Goal: Book appointment/travel/reservation

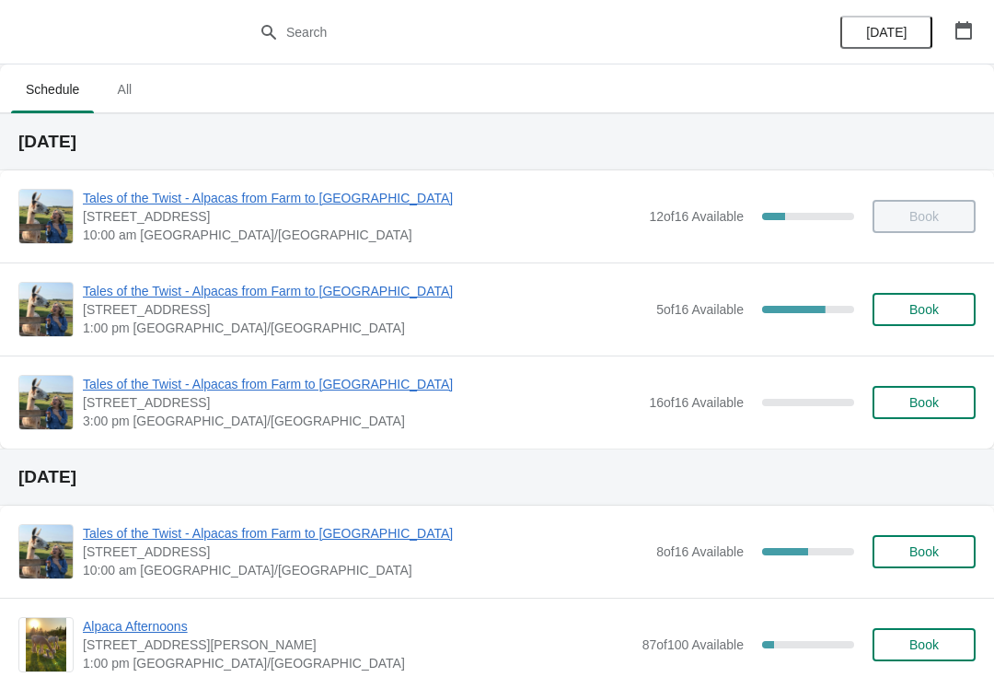
click at [280, 286] on span "Tales of the Twist - Alpacas from Farm to [GEOGRAPHIC_DATA]" at bounding box center [365, 291] width 564 height 18
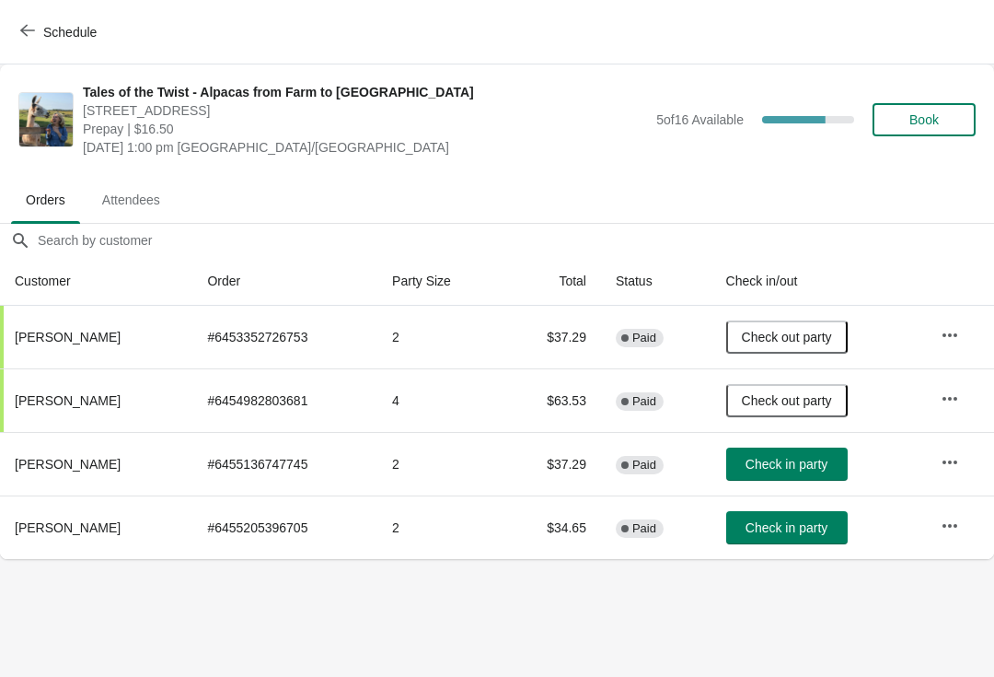
click at [776, 465] on span "Check in party" at bounding box center [787, 464] width 82 height 15
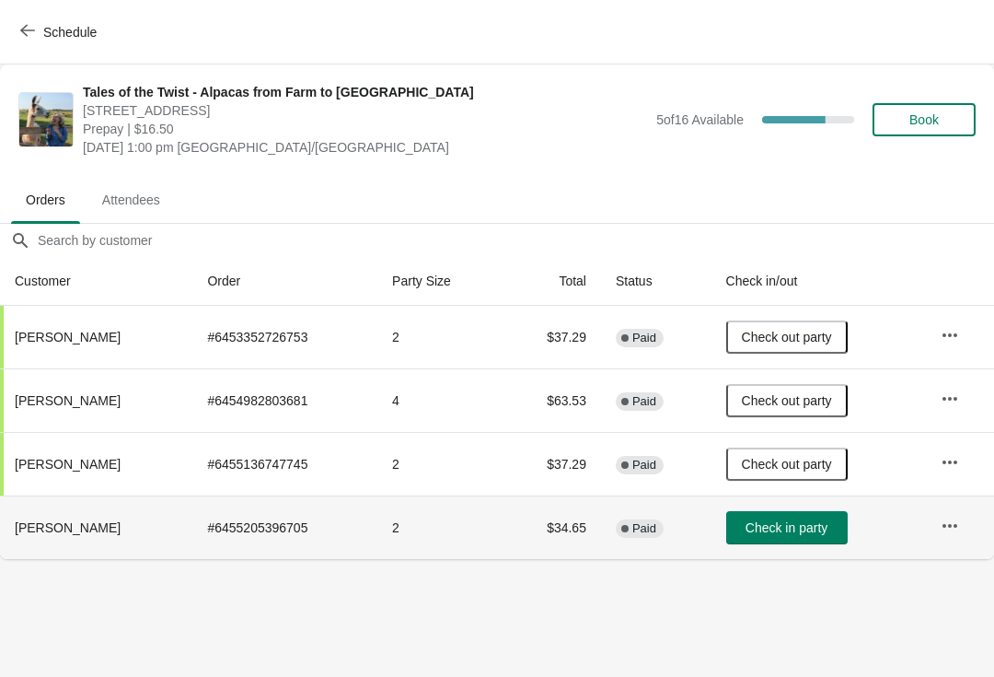
click at [791, 527] on span "Check in party" at bounding box center [787, 527] width 82 height 15
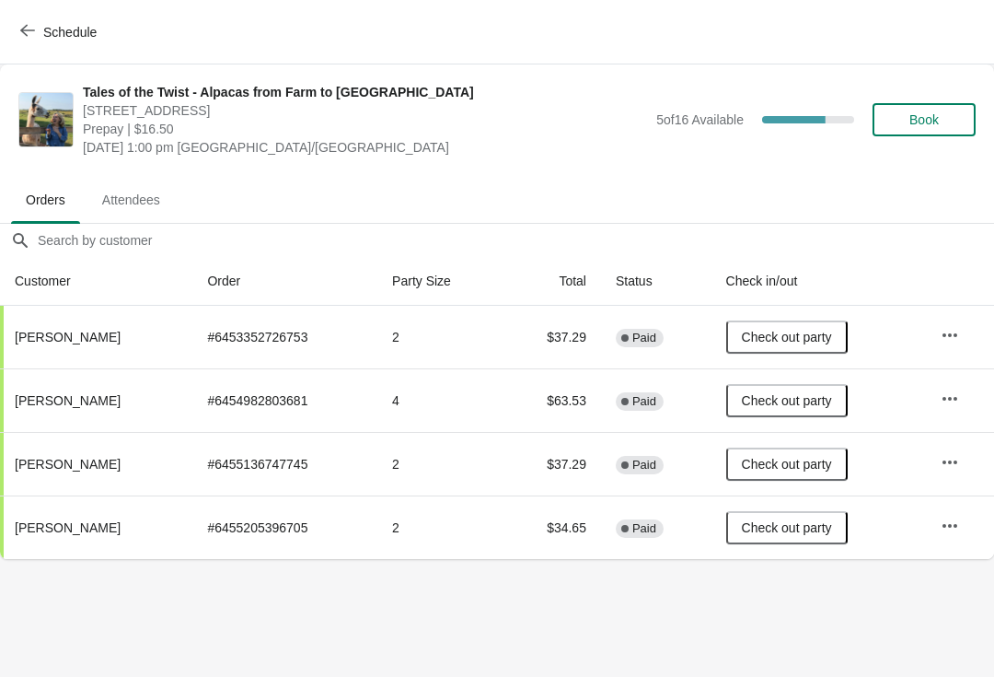
click at [72, 19] on button "Schedule" at bounding box center [60, 32] width 102 height 33
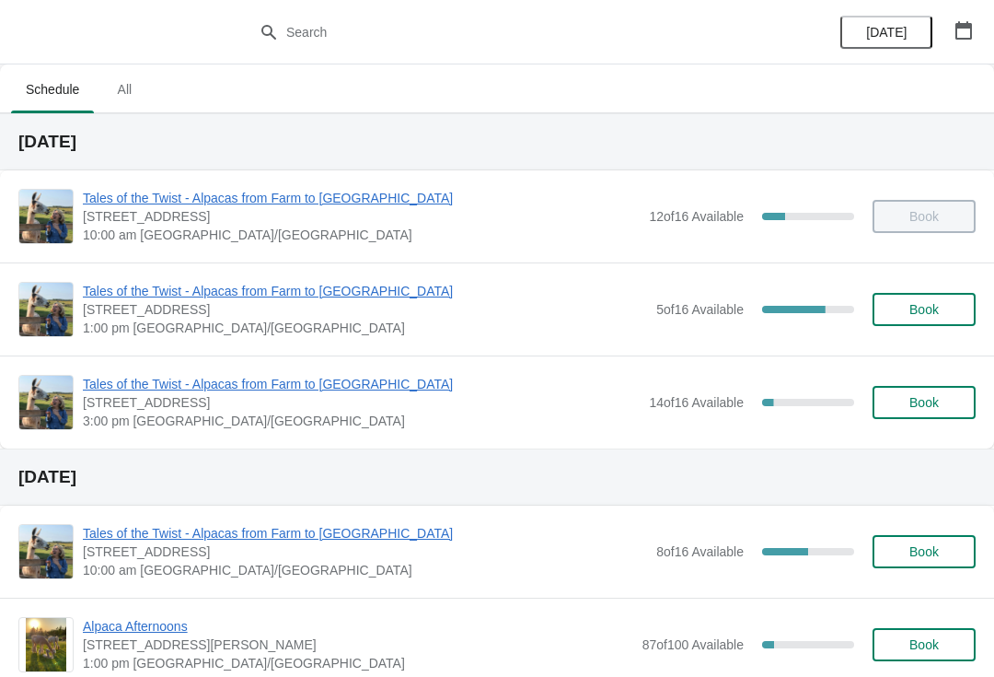
click at [308, 383] on span "Tales of the Twist - Alpacas from Farm to [GEOGRAPHIC_DATA]" at bounding box center [361, 384] width 557 height 18
click at [281, 311] on span "[STREET_ADDRESS]" at bounding box center [365, 309] width 564 height 18
click at [308, 295] on span "Tales of the Twist - Alpacas from Farm to [GEOGRAPHIC_DATA]" at bounding box center [365, 291] width 564 height 18
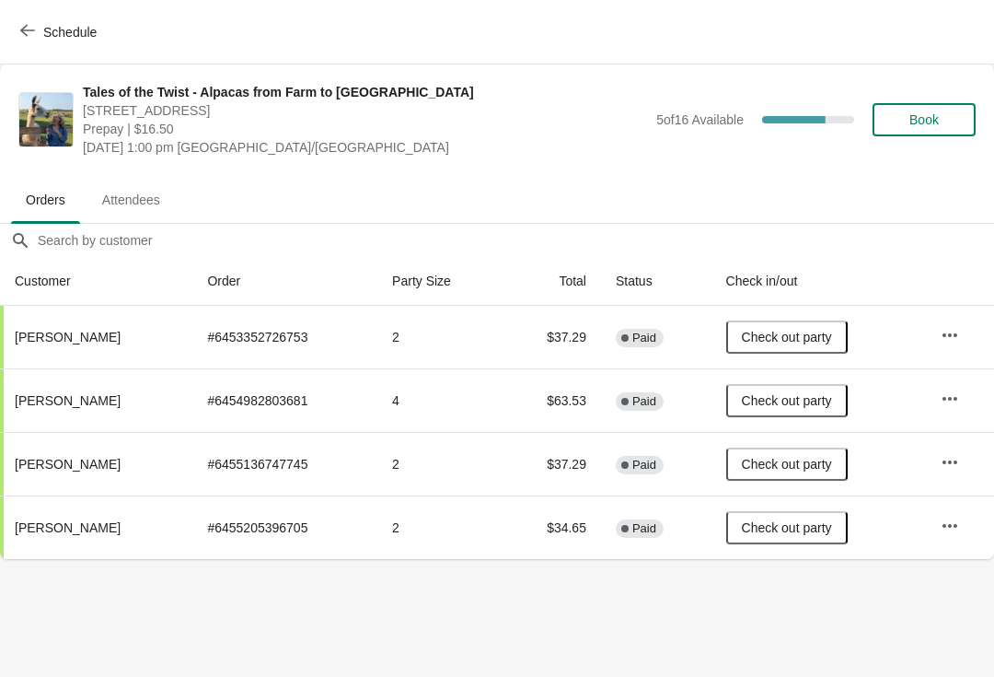
click at [82, 33] on span "Schedule" at bounding box center [69, 32] width 53 height 15
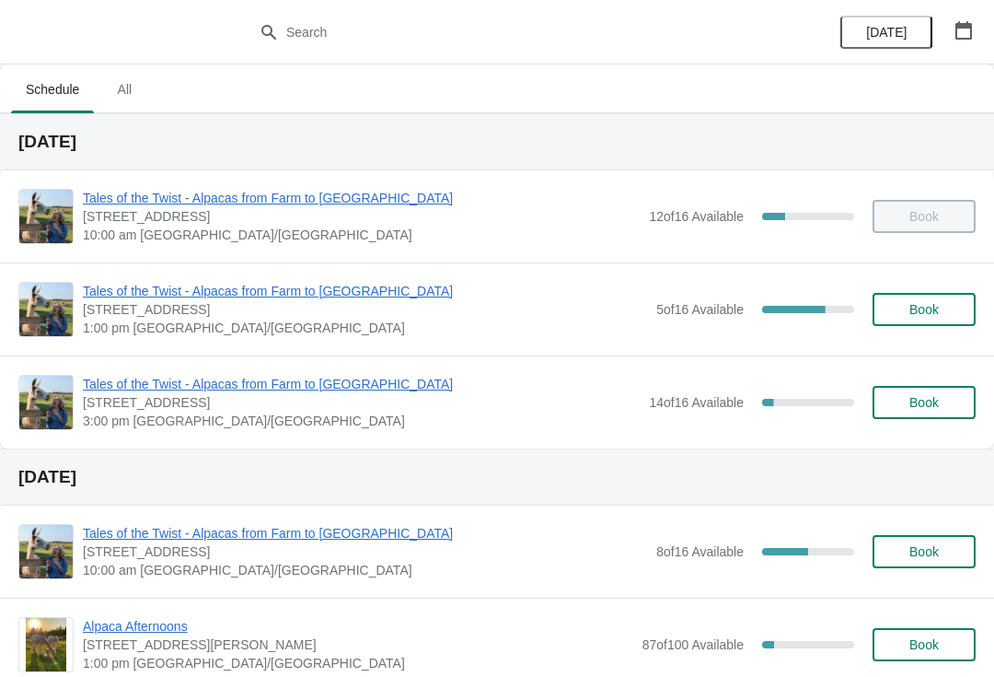
click at [298, 291] on span "Tales of the Twist - Alpacas from Farm to [GEOGRAPHIC_DATA]" at bounding box center [365, 291] width 564 height 18
